Goal: Contribute content

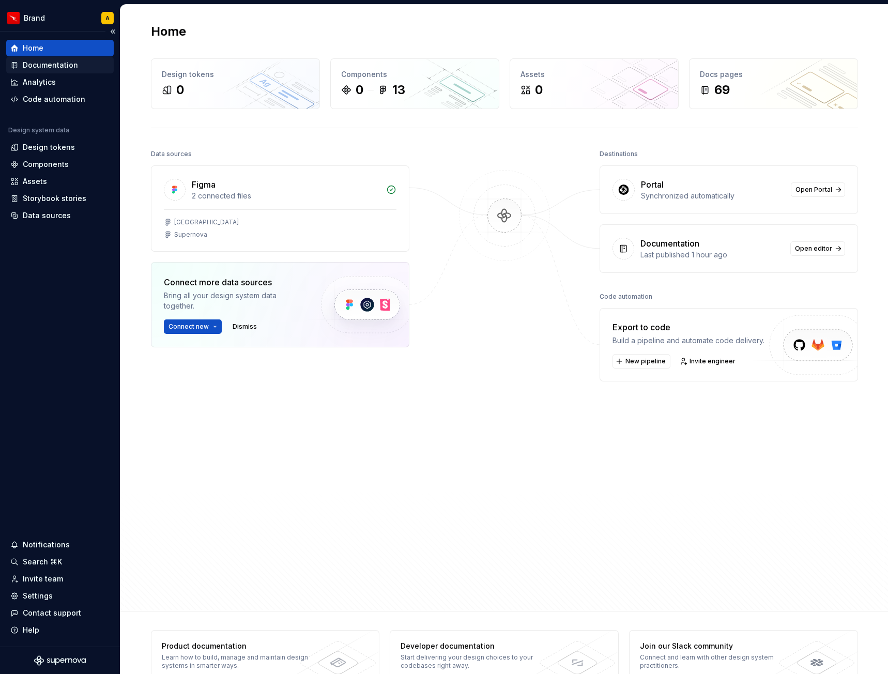
click at [36, 65] on div "Documentation" at bounding box center [50, 65] width 55 height 10
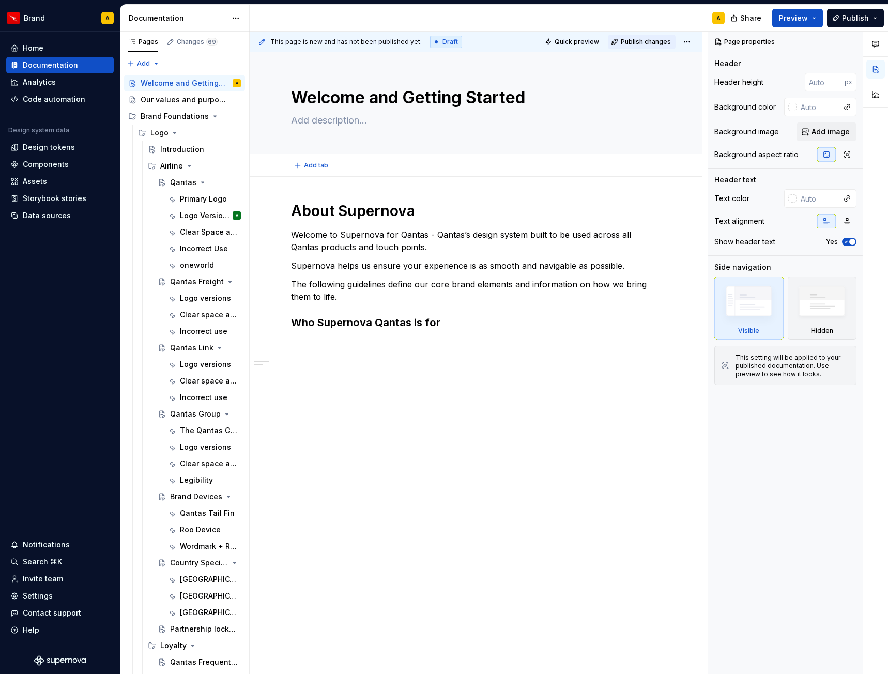
type textarea "*"
click at [690, 43] on html "Brand A Home Documentation Analytics Code automation Design system data Design …" at bounding box center [444, 337] width 888 height 674
click at [871, 23] on button "Publish" at bounding box center [855, 18] width 57 height 19
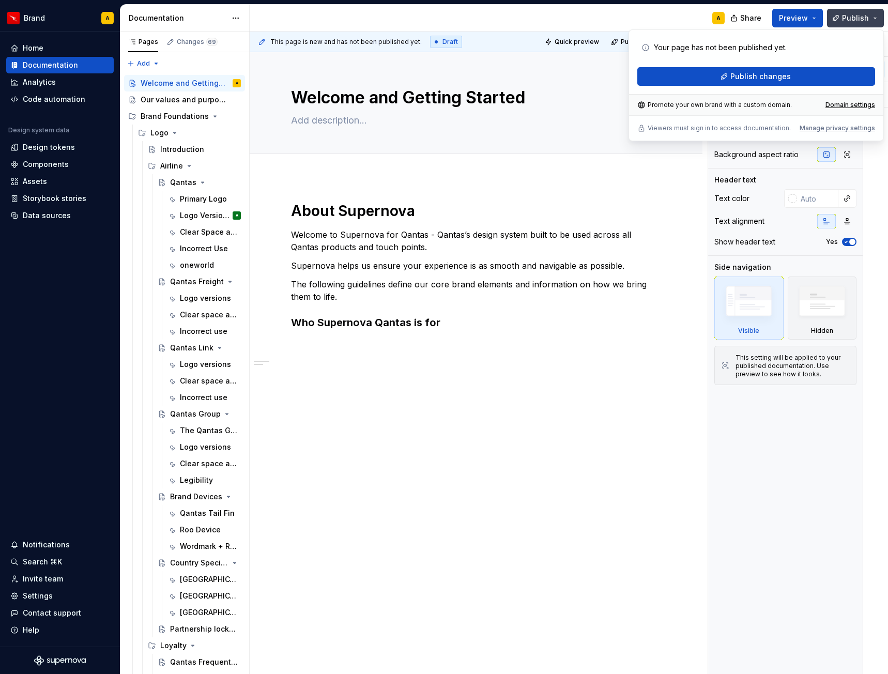
click at [881, 21] on button "Publish" at bounding box center [855, 18] width 57 height 19
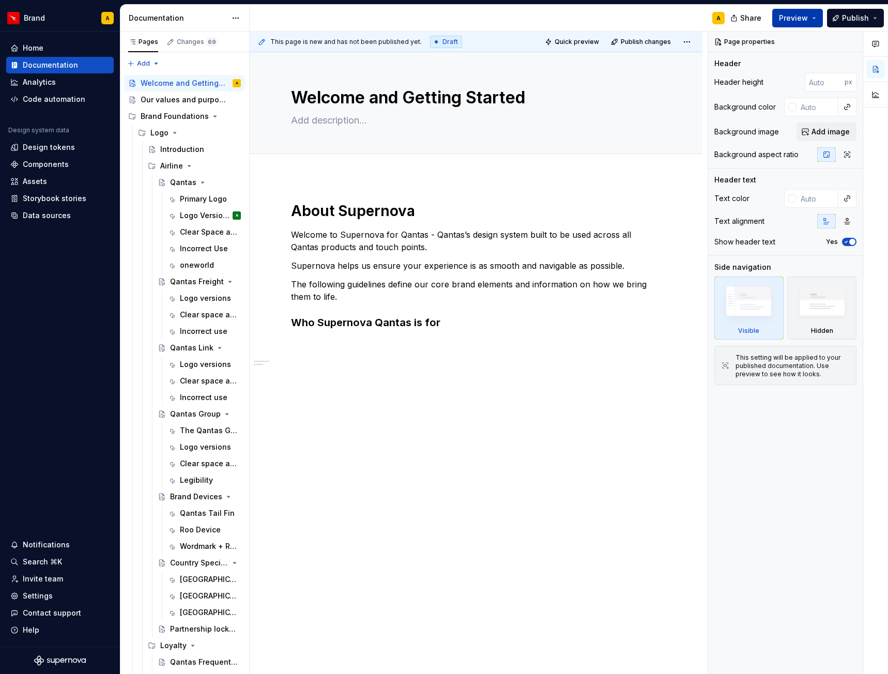
click at [815, 21] on button "Preview" at bounding box center [797, 18] width 51 height 19
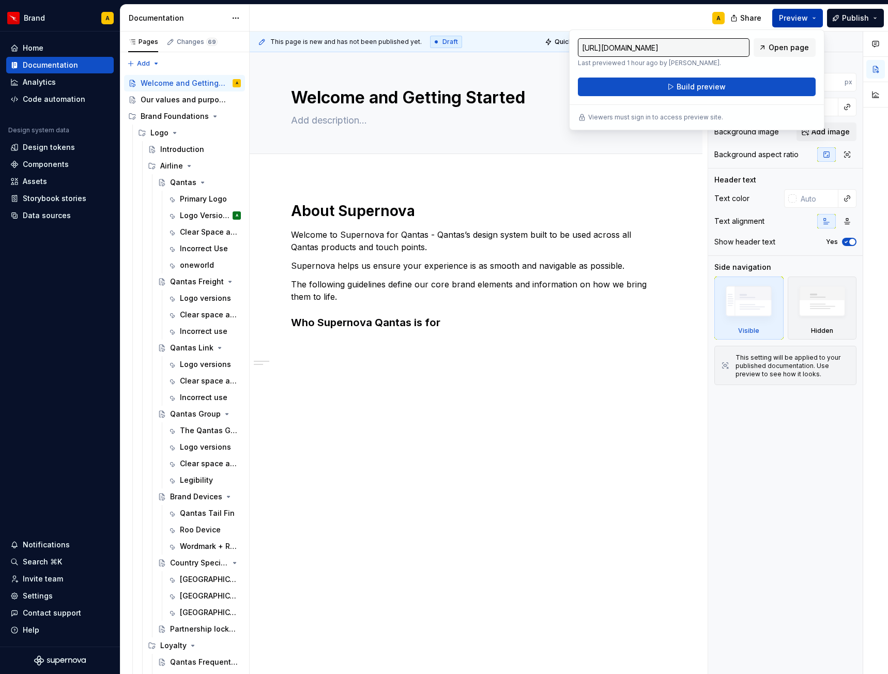
click at [819, 18] on button "Preview" at bounding box center [797, 18] width 51 height 19
